Goal: Register for event/course

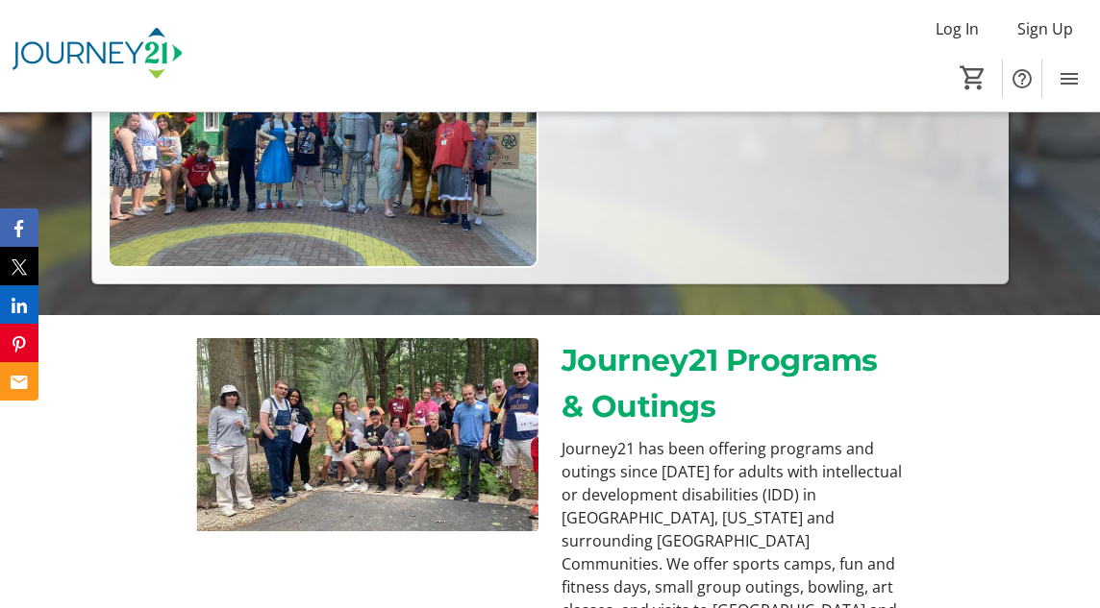
scroll to position [384, 0]
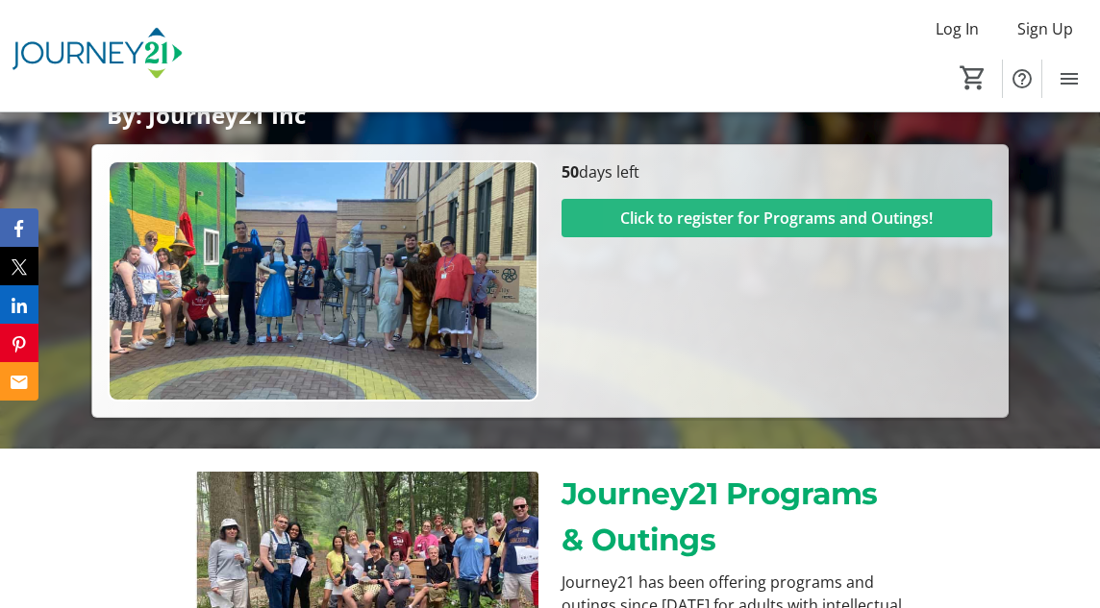
click at [675, 216] on span "Click to register for Programs and Outings!" at bounding box center [776, 218] width 312 height 23
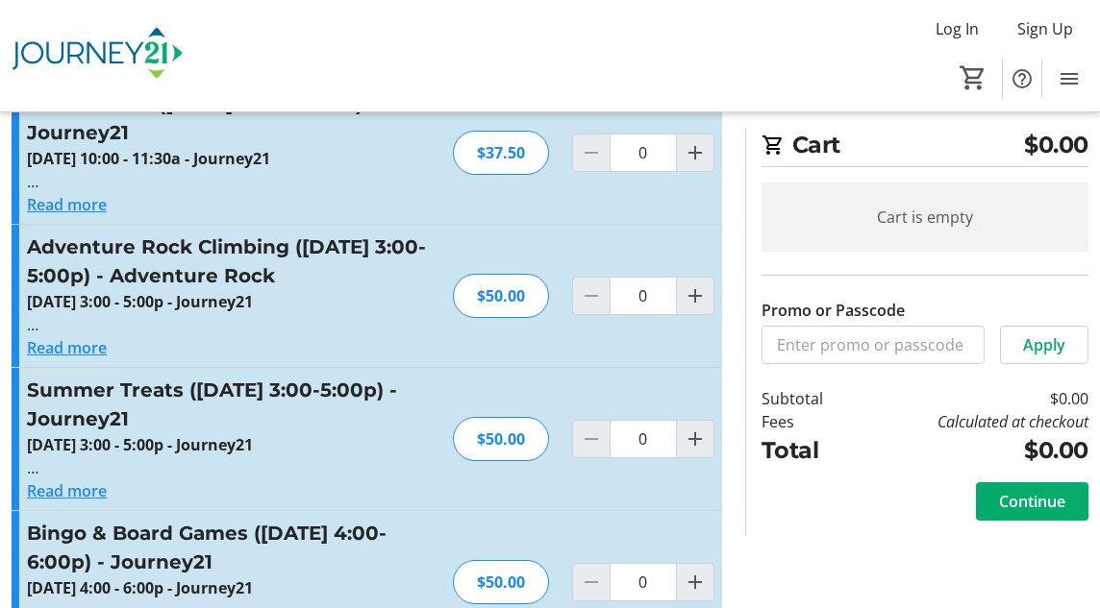
scroll to position [1826, 0]
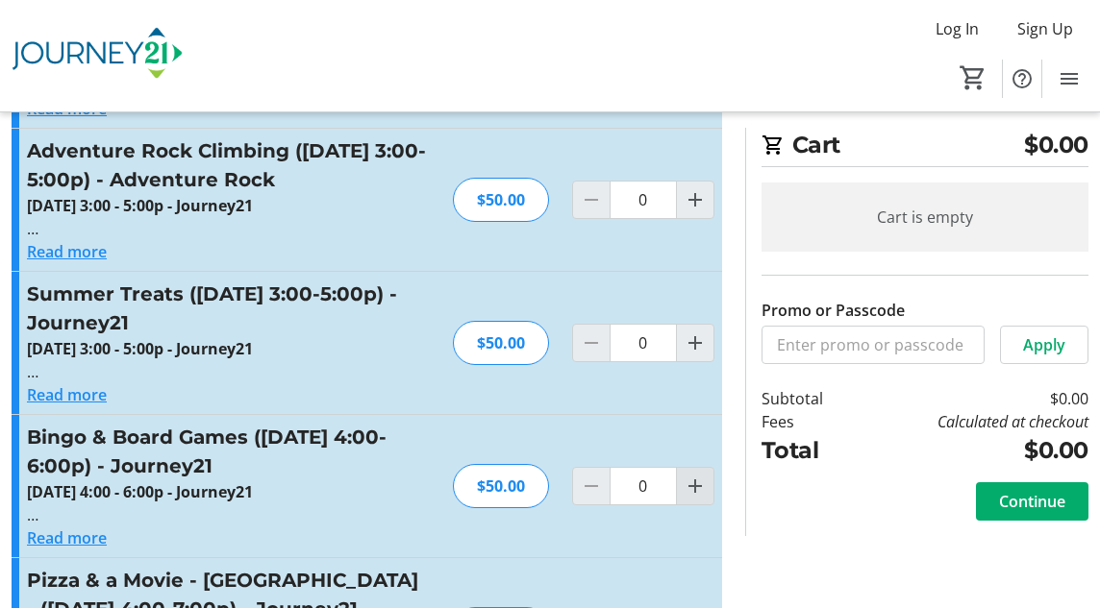
click at [696, 475] on mat-icon "Increment by one" at bounding box center [694, 486] width 23 height 23
type input "1"
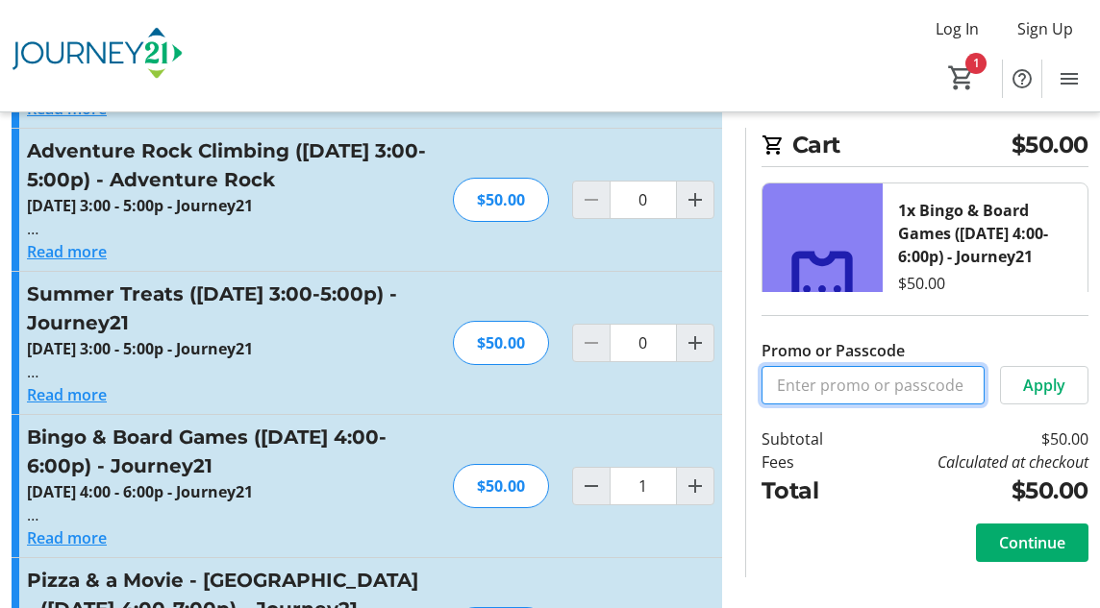
click at [922, 386] on input "Promo or Passcode" at bounding box center [872, 385] width 223 height 38
type input "MCW"
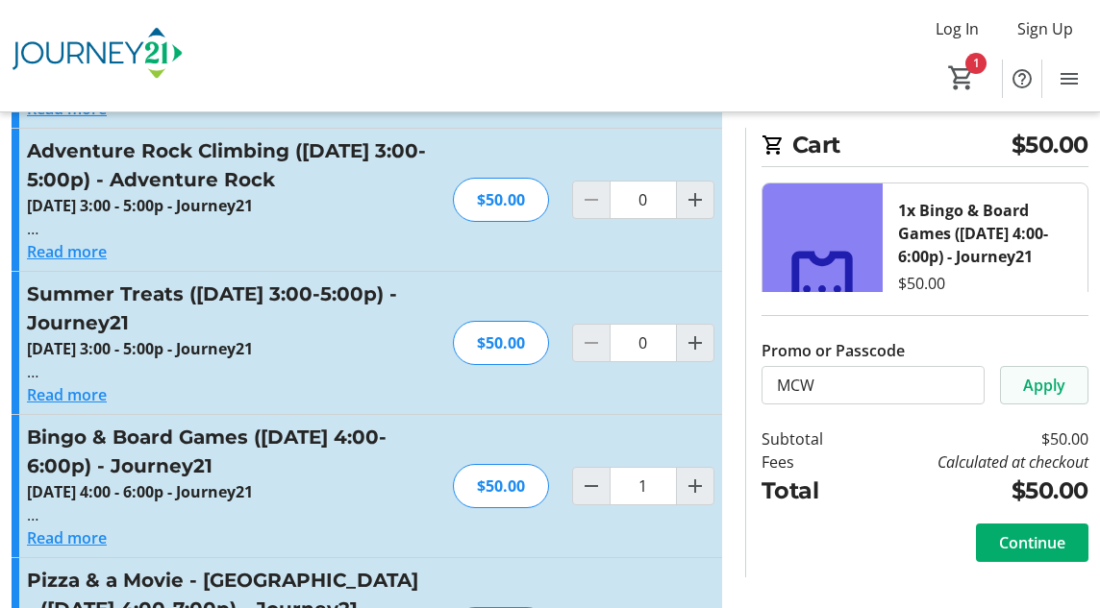
click at [1036, 376] on span "Apply" at bounding box center [1044, 385] width 42 height 23
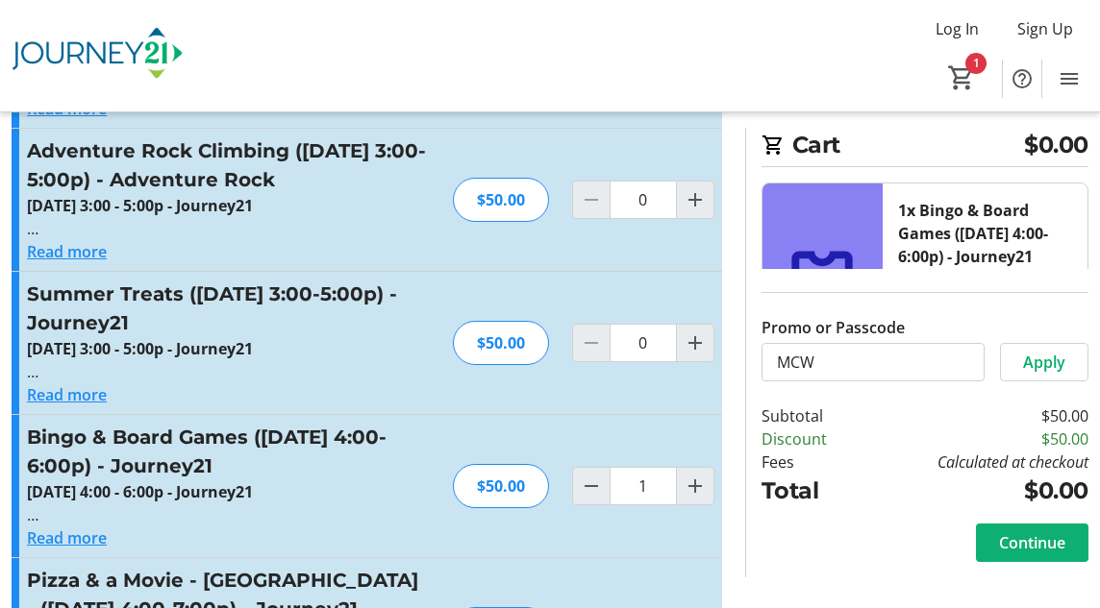
click at [1030, 538] on span "Continue" at bounding box center [1032, 543] width 66 height 23
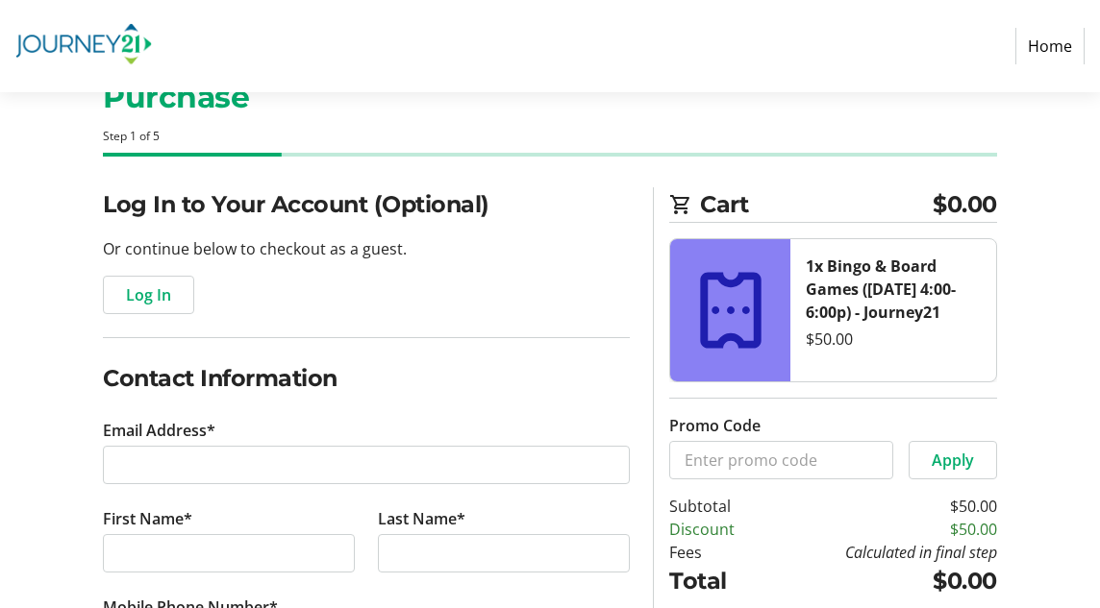
scroll to position [96, 0]
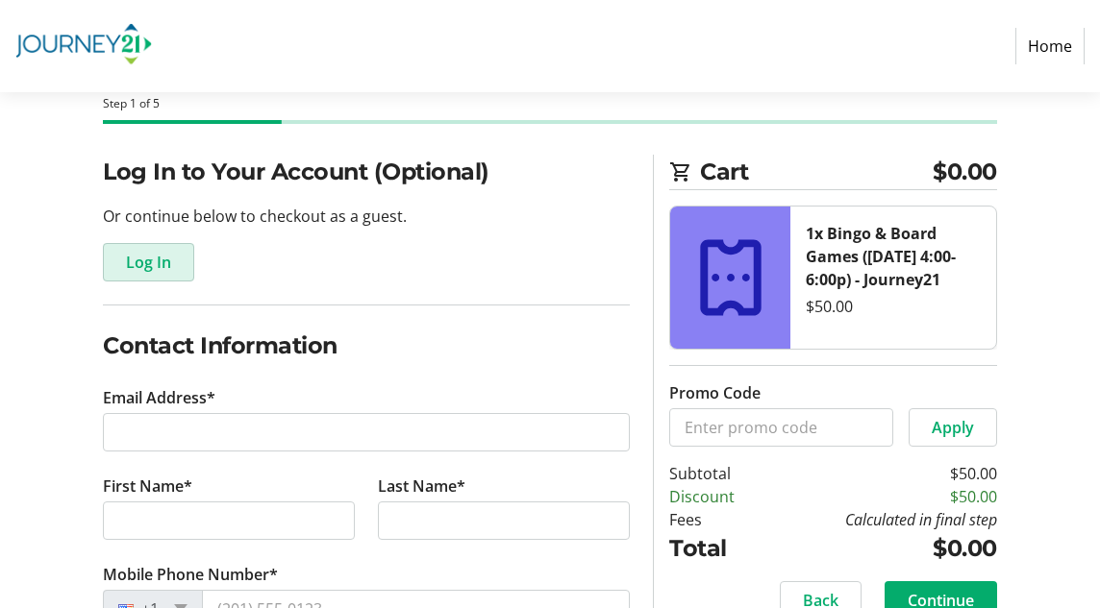
click at [152, 256] on span "Log In" at bounding box center [148, 262] width 45 height 23
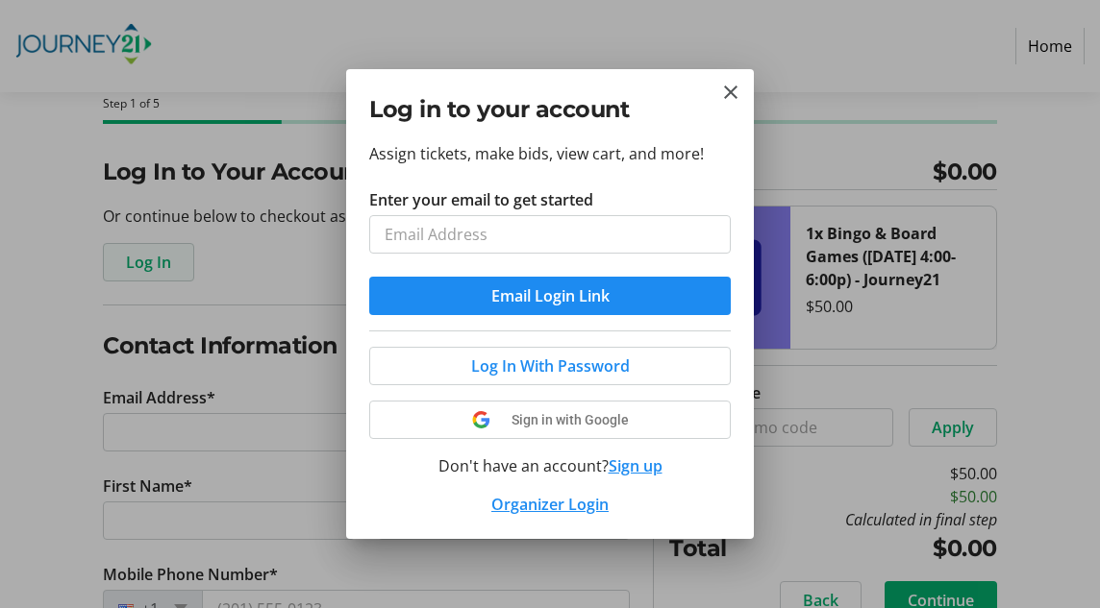
scroll to position [0, 0]
type input "[EMAIL_ADDRESS][DOMAIN_NAME]"
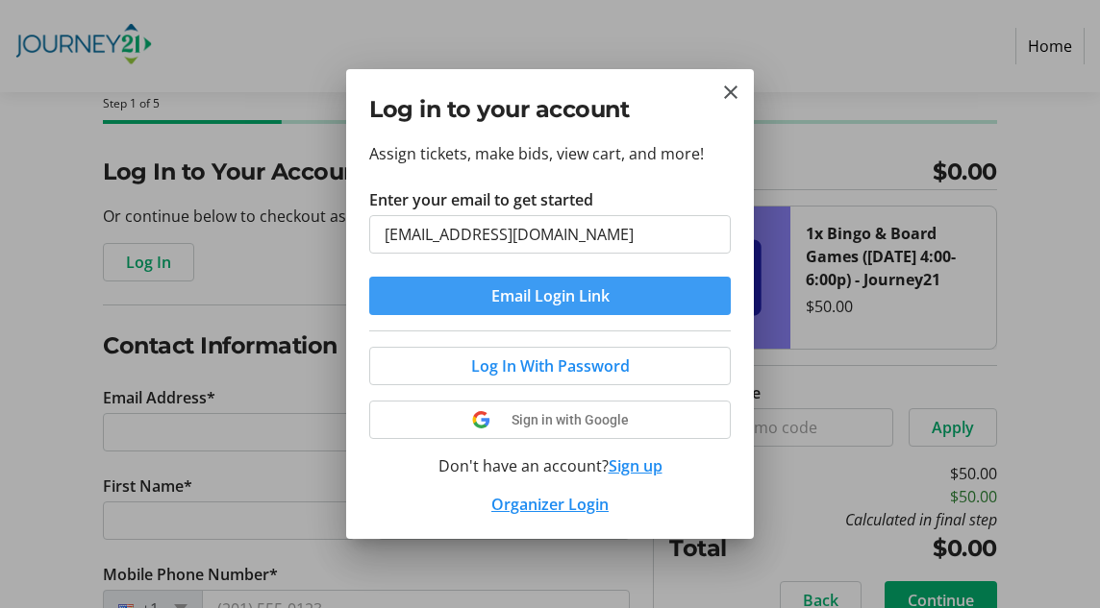
click at [581, 293] on span "Email Login Link" at bounding box center [550, 296] width 118 height 23
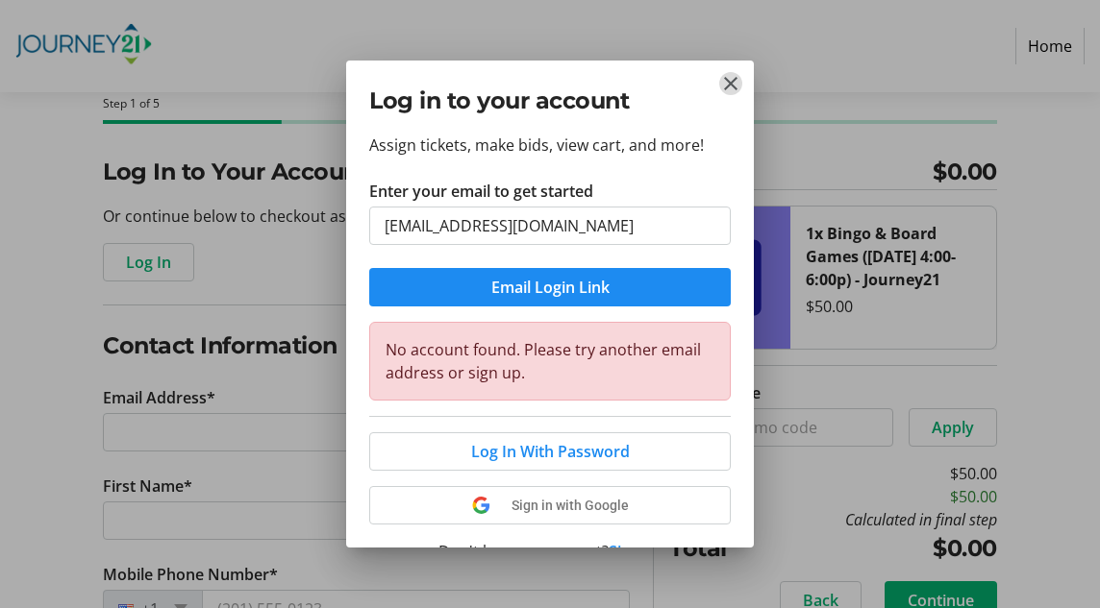
click at [730, 84] on mat-icon "Close" at bounding box center [730, 83] width 23 height 23
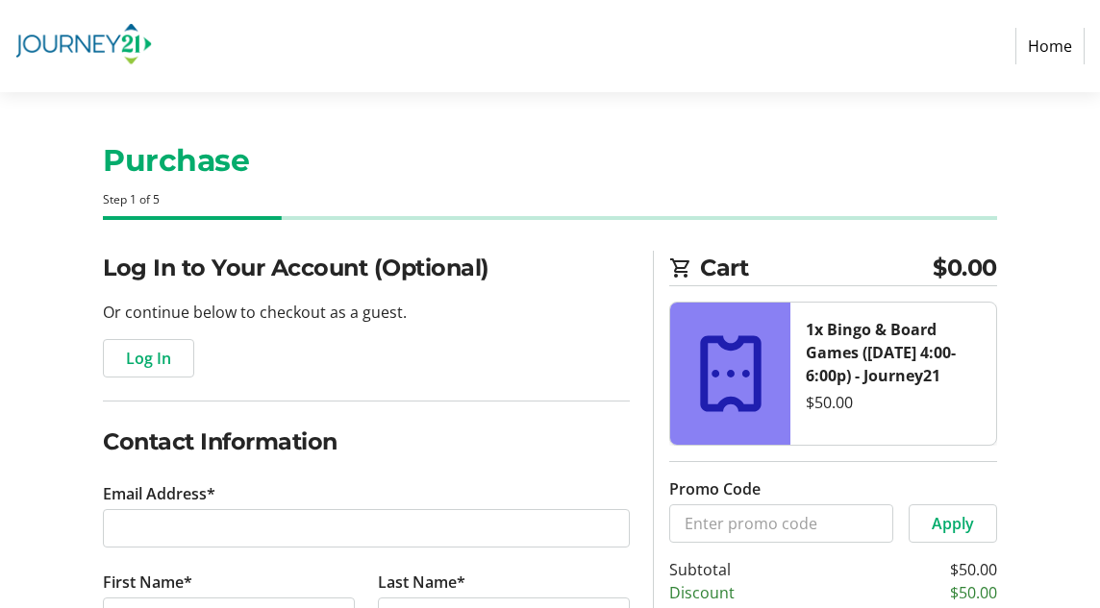
scroll to position [96, 0]
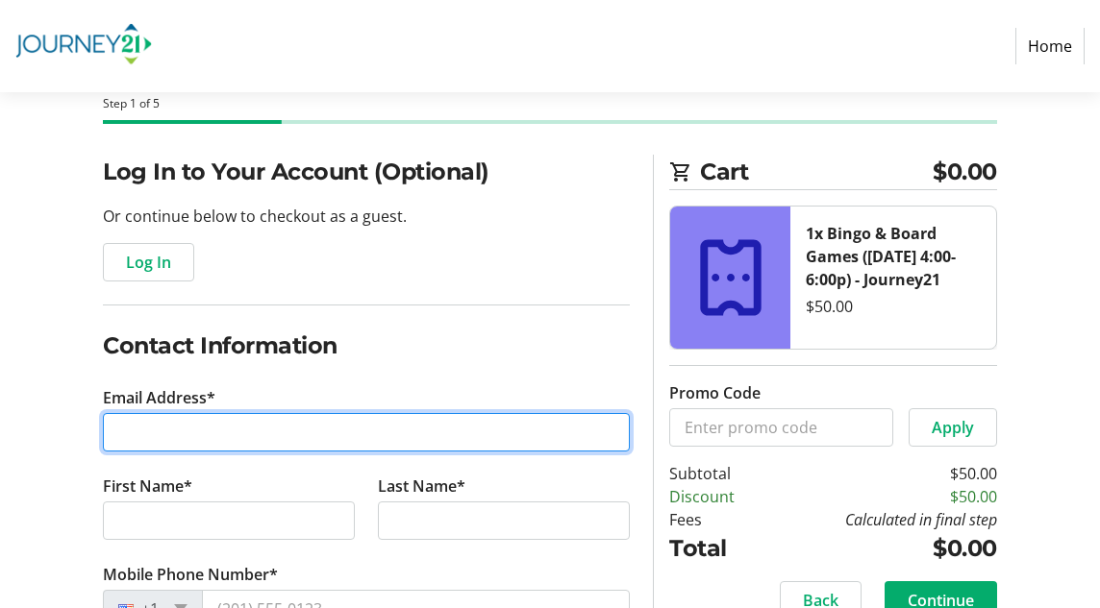
click at [245, 434] on input "Email Address*" at bounding box center [366, 432] width 527 height 38
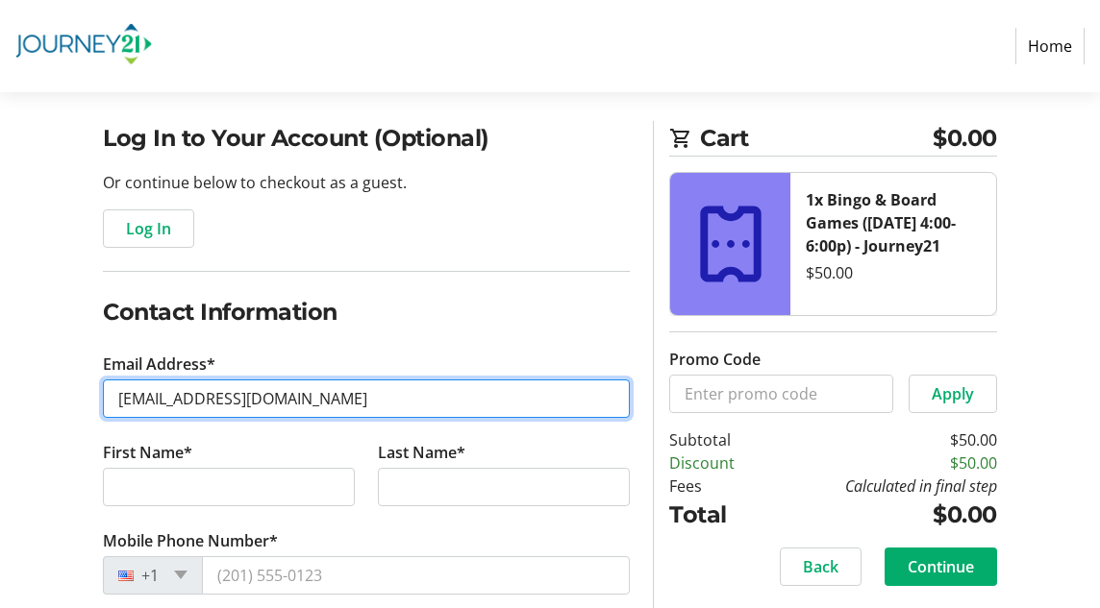
scroll to position [162, 0]
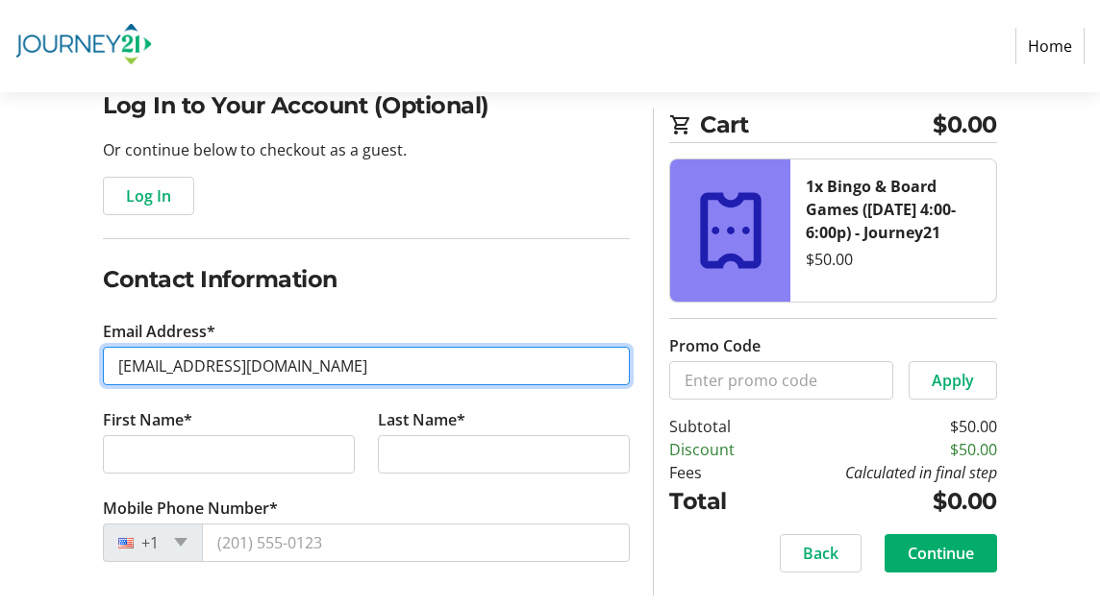
type input "[EMAIL_ADDRESS][DOMAIN_NAME]"
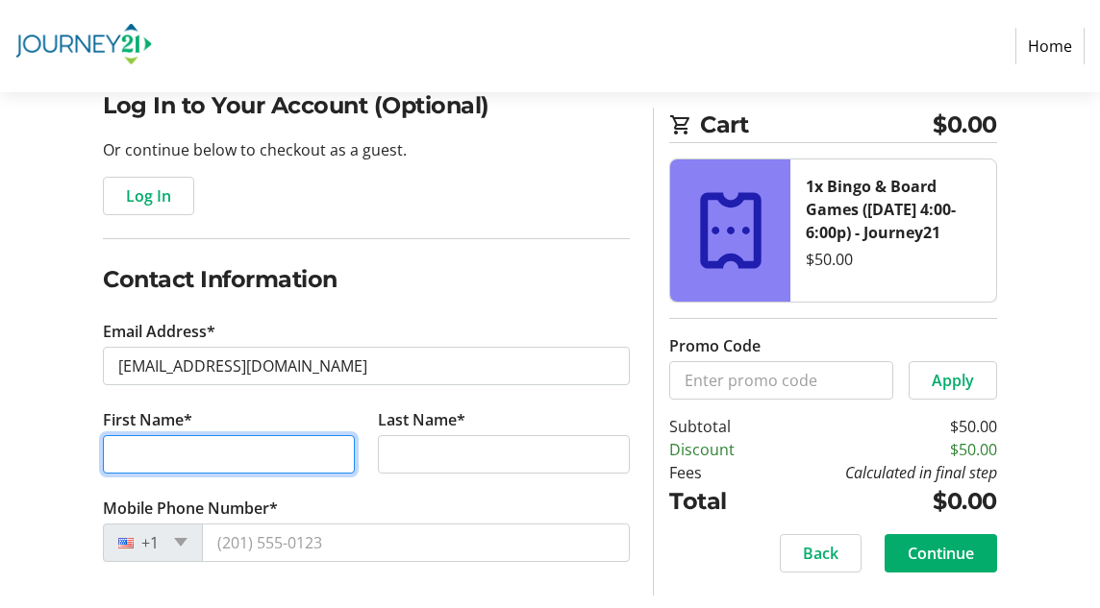
click at [231, 455] on input "First Name*" at bounding box center [229, 454] width 252 height 38
type input "Hunter"
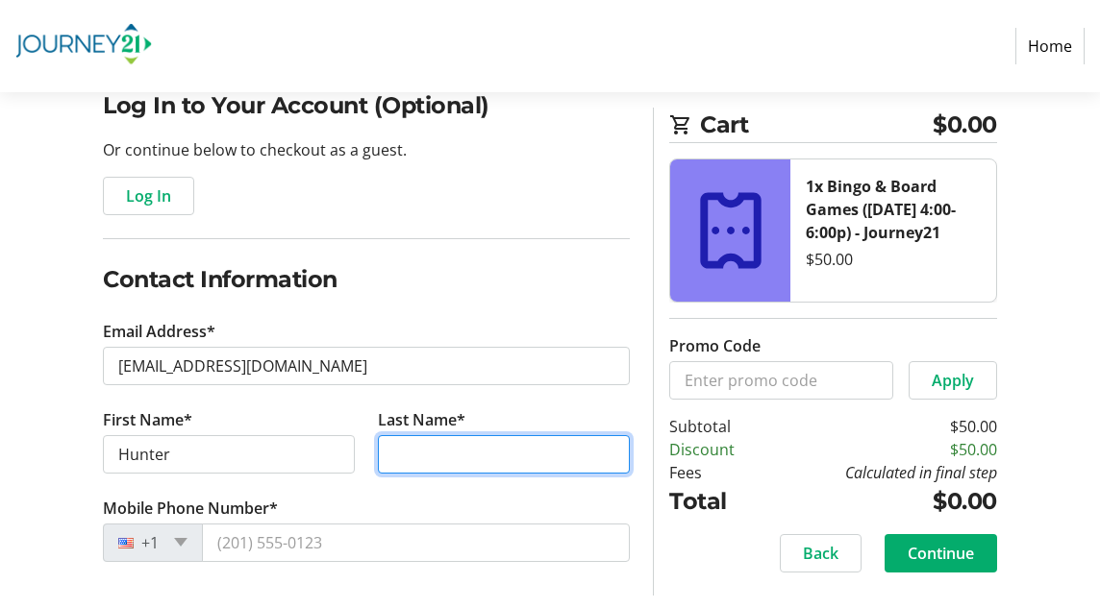
click at [429, 457] on input "Last Name*" at bounding box center [504, 454] width 252 height 38
type input "[PERSON_NAME]"
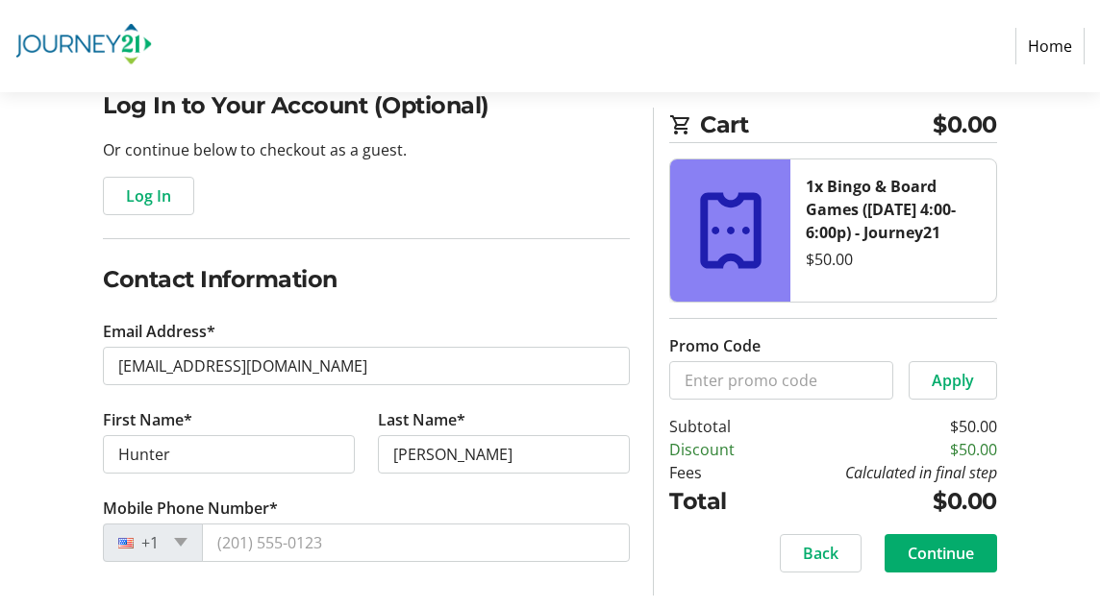
click at [341, 503] on tr-form-field "Mobile Phone Number* +1" at bounding box center [366, 541] width 527 height 88
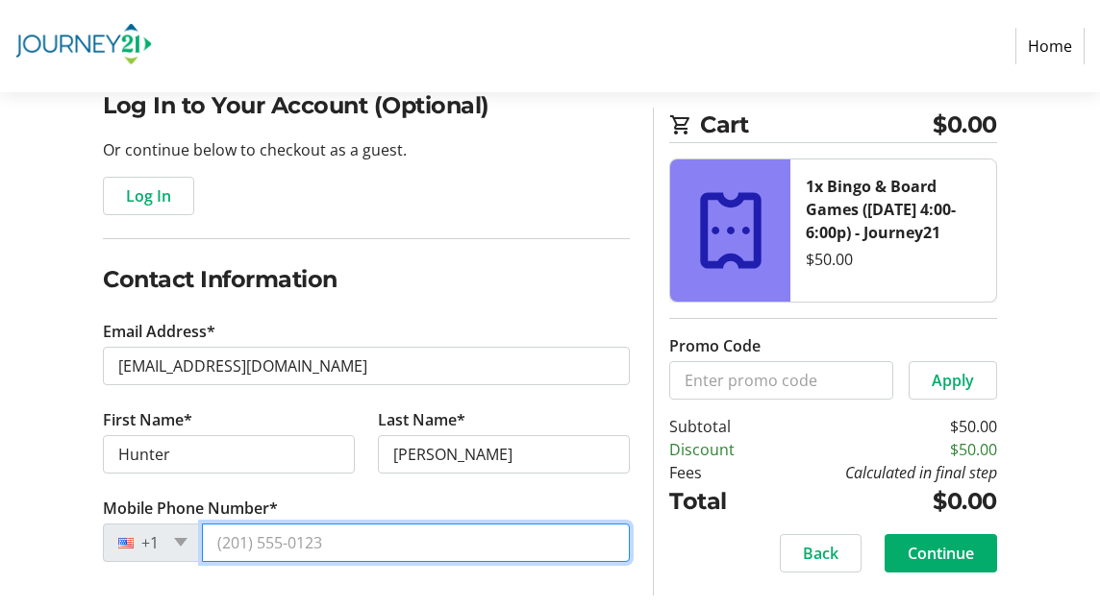
click at [353, 538] on input "Mobile Phone Number*" at bounding box center [416, 543] width 428 height 38
type input "[PHONE_NUMBER]"
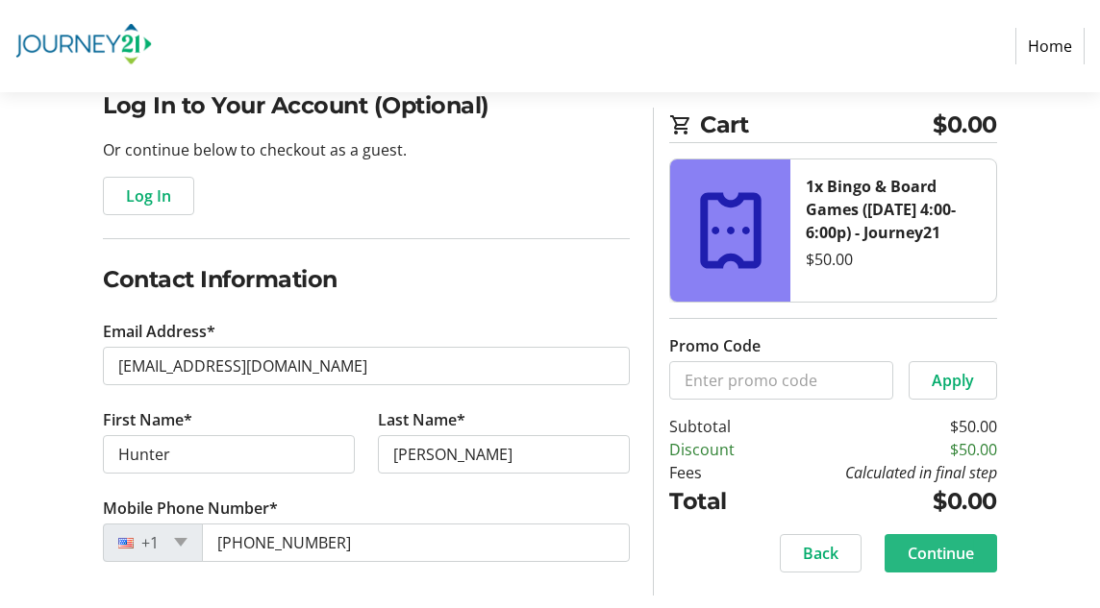
click at [943, 546] on span "Continue" at bounding box center [940, 552] width 66 height 23
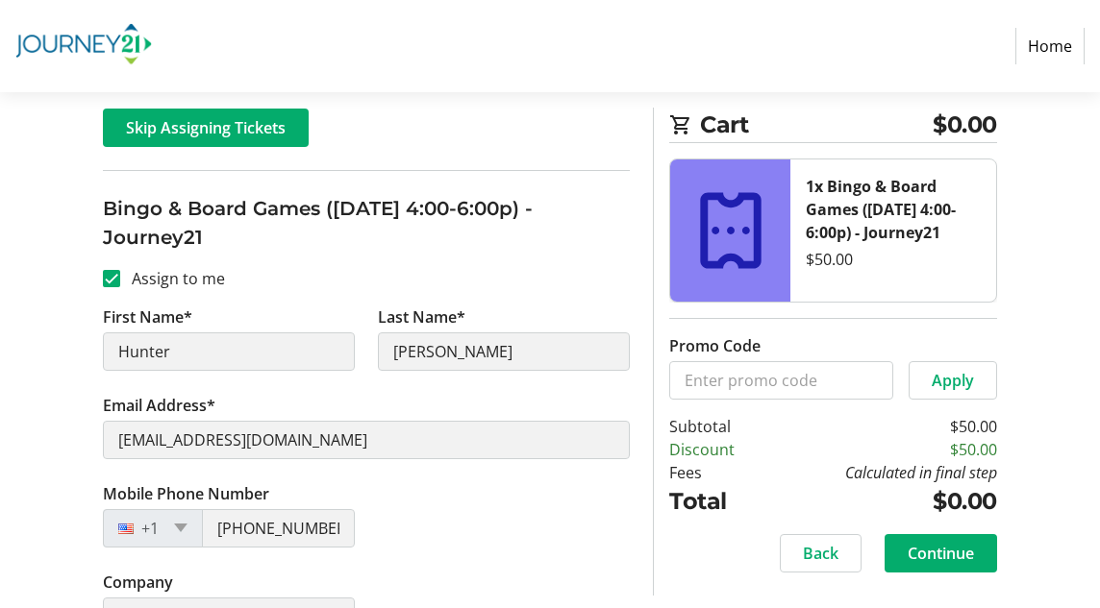
scroll to position [328, 0]
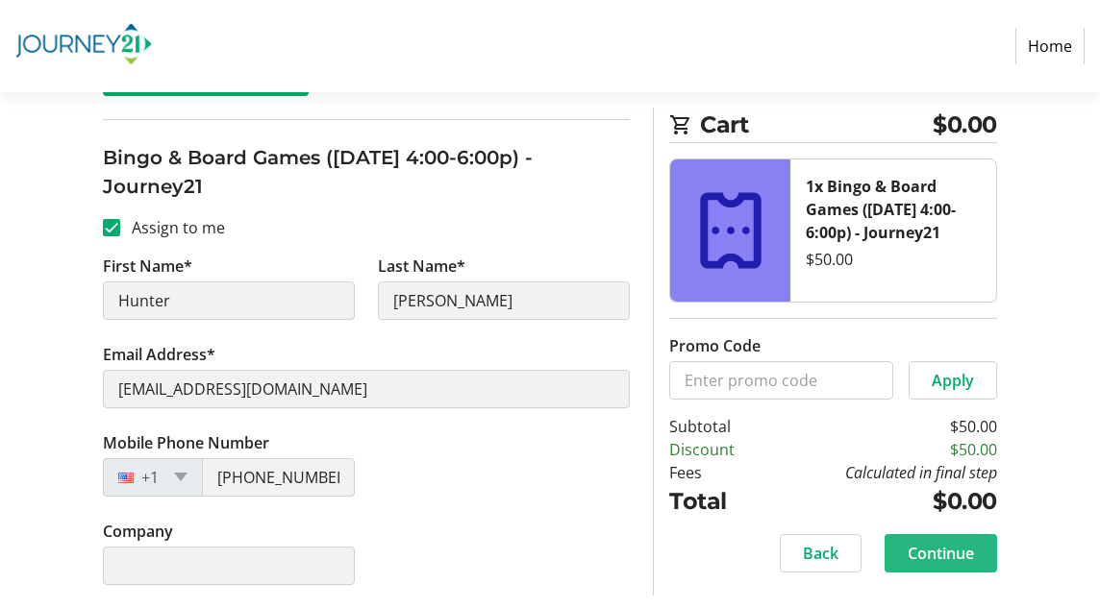
click at [951, 550] on span "Continue" at bounding box center [940, 552] width 66 height 23
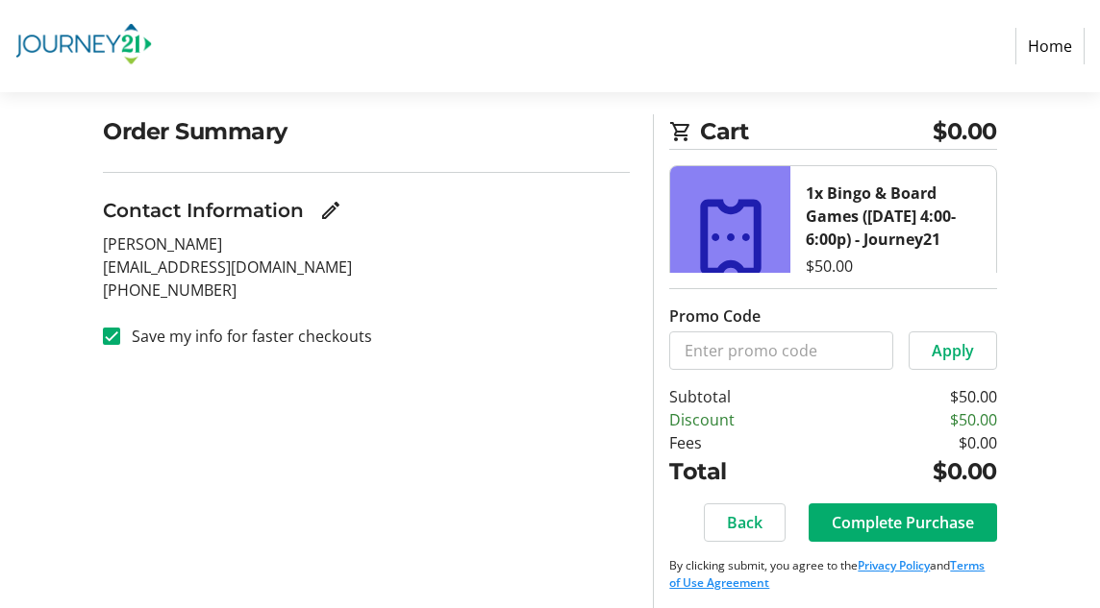
scroll to position [143, 0]
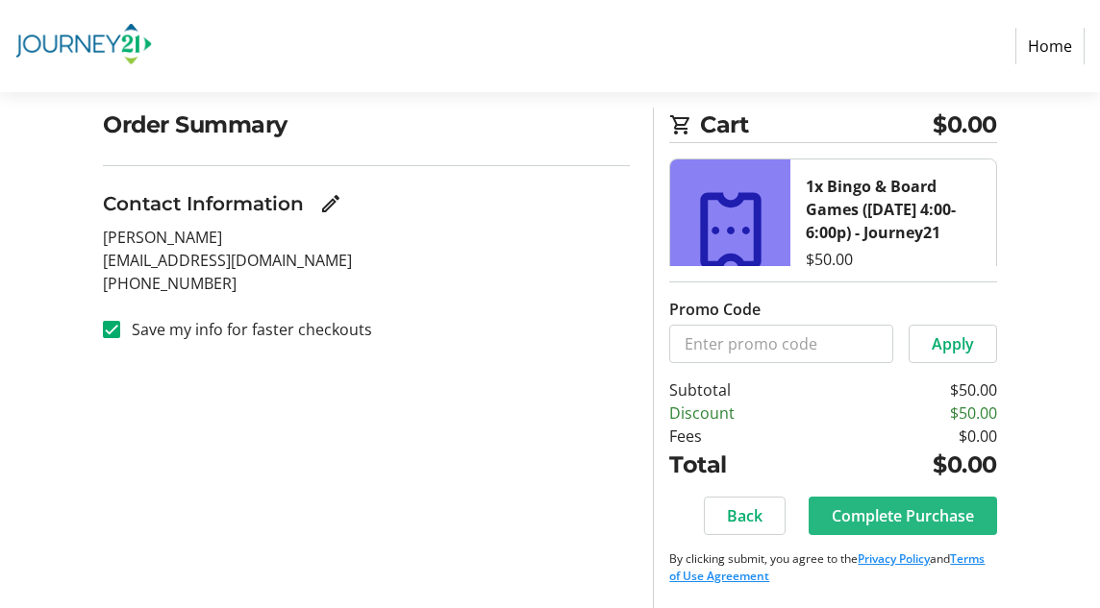
click at [855, 517] on span "Complete Purchase" at bounding box center [902, 516] width 142 height 23
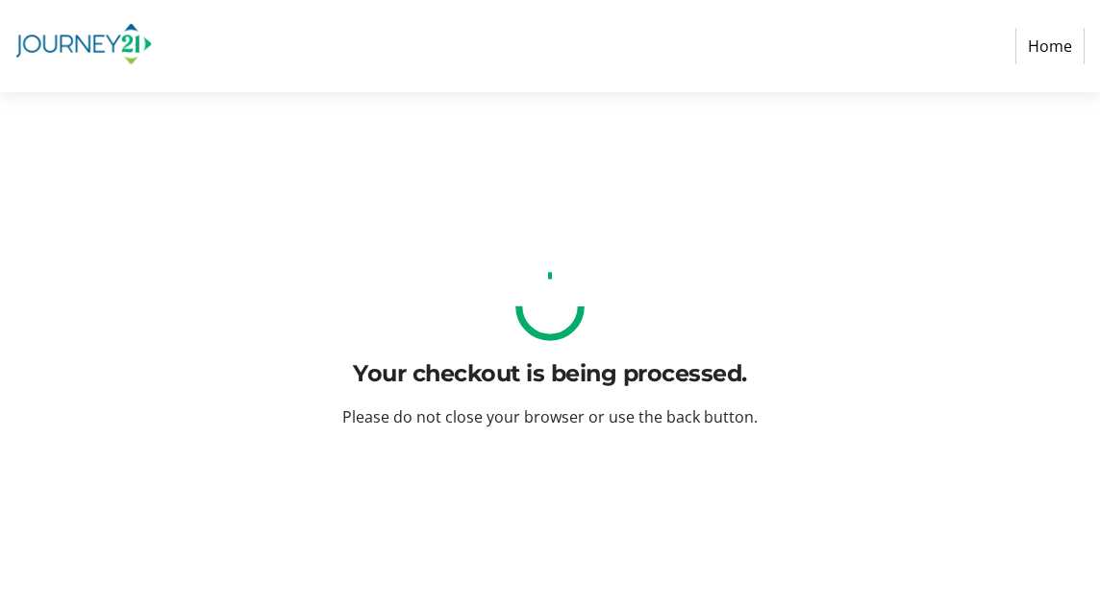
scroll to position [0, 0]
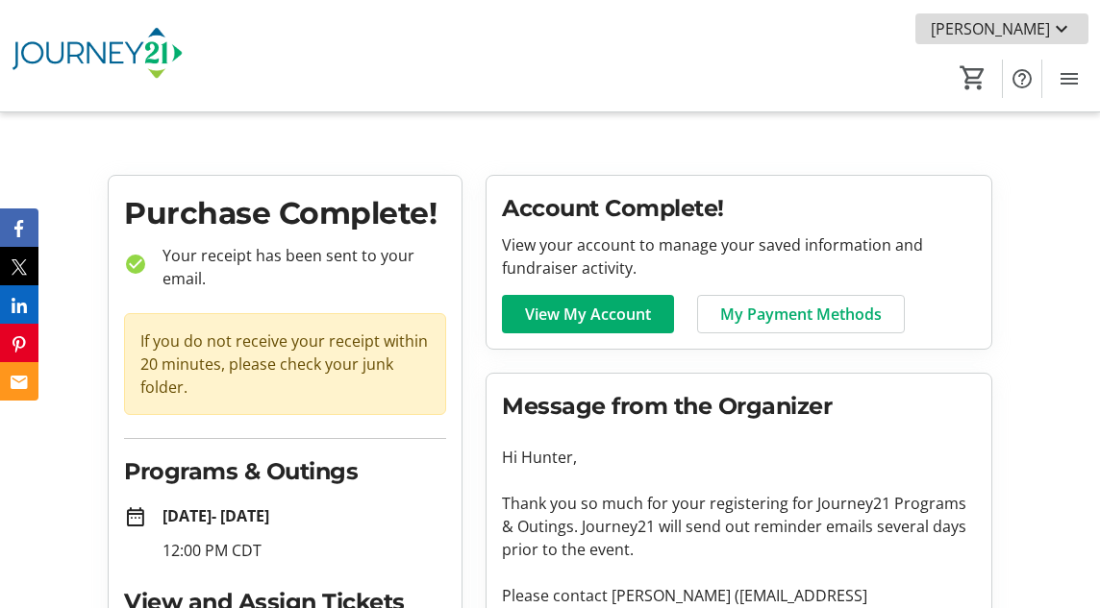
click at [1061, 26] on mat-icon at bounding box center [1061, 28] width 23 height 23
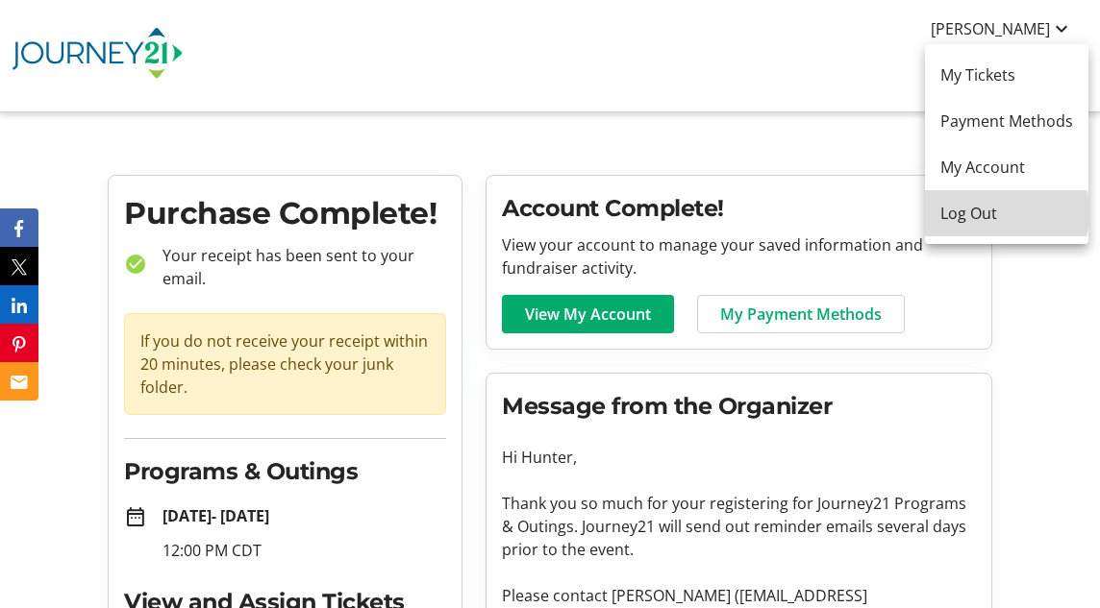
click at [992, 213] on span "Log Out" at bounding box center [1006, 213] width 133 height 23
